Goal: Check status: Check status

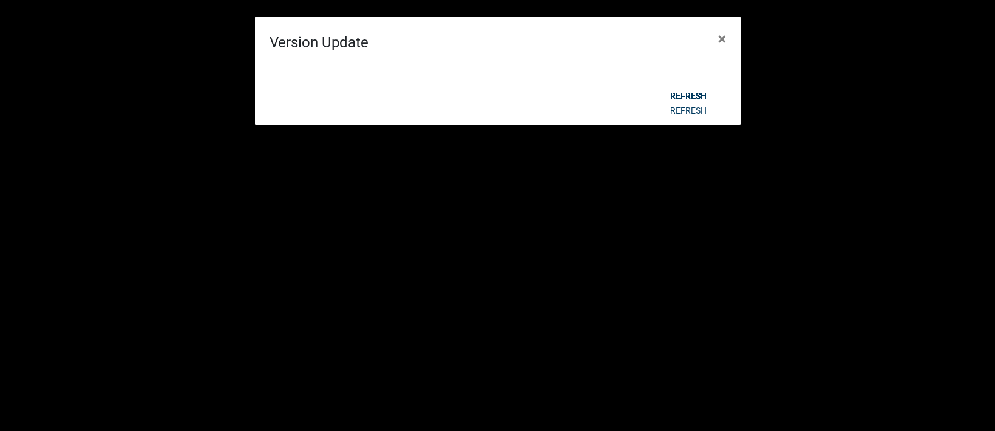
select select "3: 100"
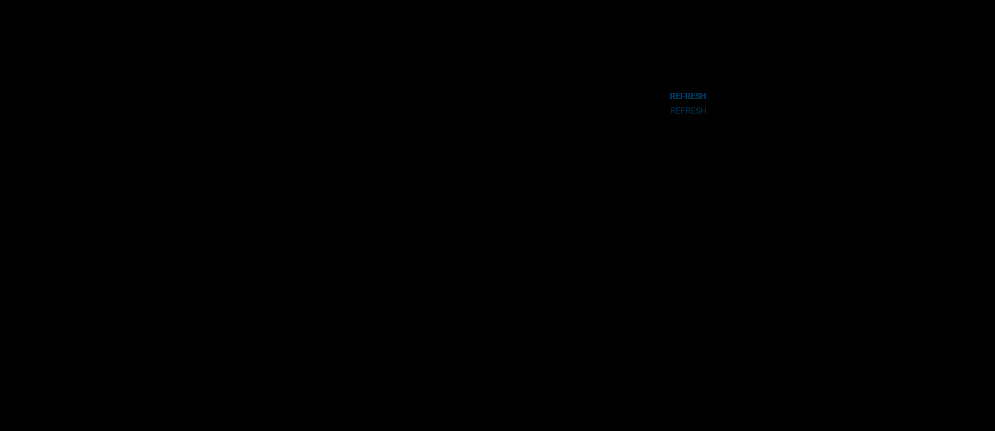
scroll to position [5102, 0]
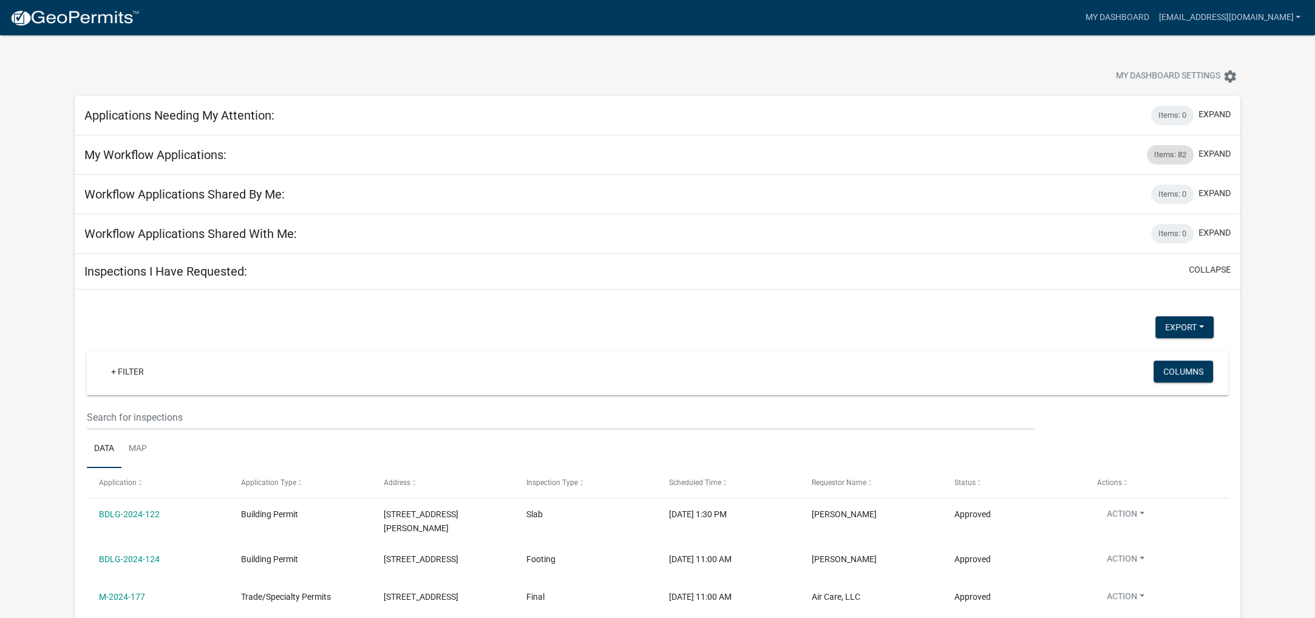
click at [1159, 154] on div "Items: 82" at bounding box center [1170, 154] width 47 height 19
click at [1172, 151] on div "Items: 82" at bounding box center [1170, 154] width 47 height 19
click at [1169, 158] on div "Items: 82" at bounding box center [1170, 154] width 47 height 19
click at [1215, 155] on button "expand" at bounding box center [1215, 154] width 32 height 13
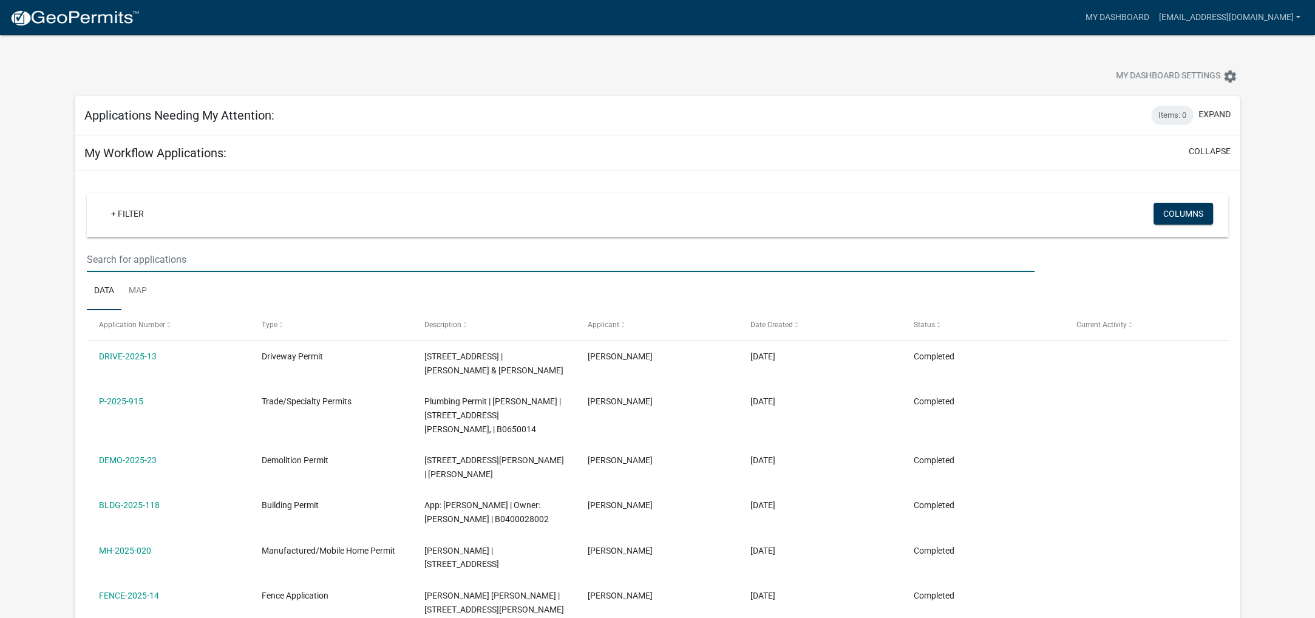
click at [273, 258] on input "text" at bounding box center [561, 259] width 948 height 25
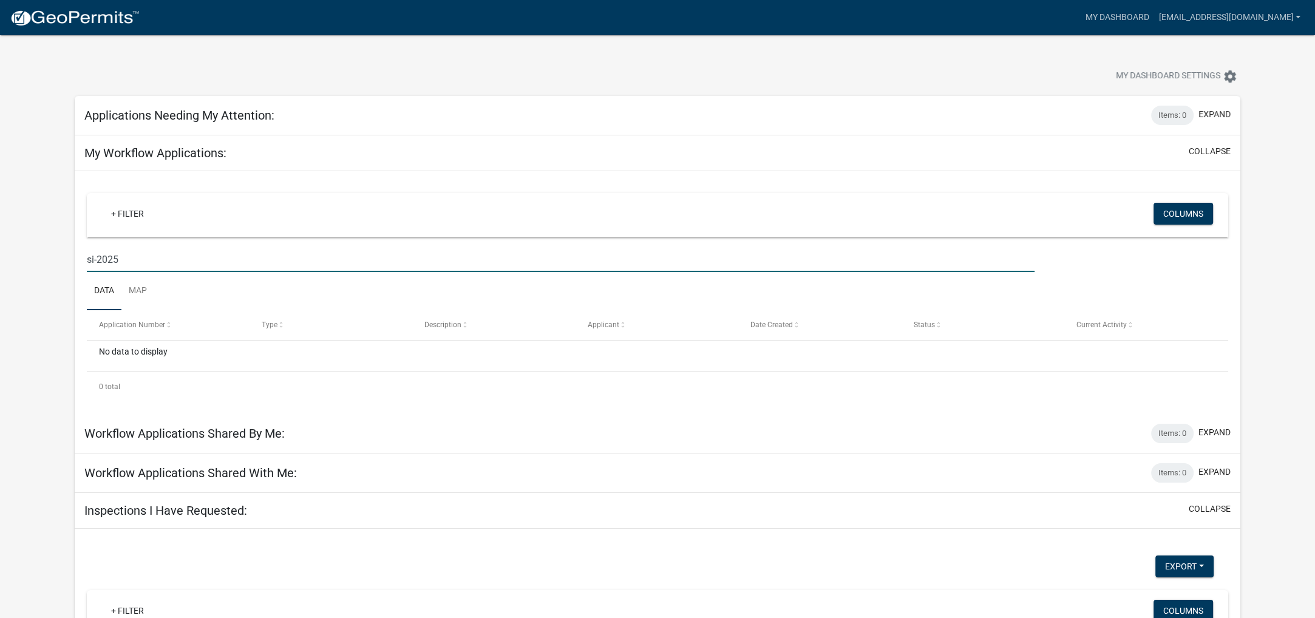
type input "si-2025"
